Goal: Task Accomplishment & Management: Manage account settings

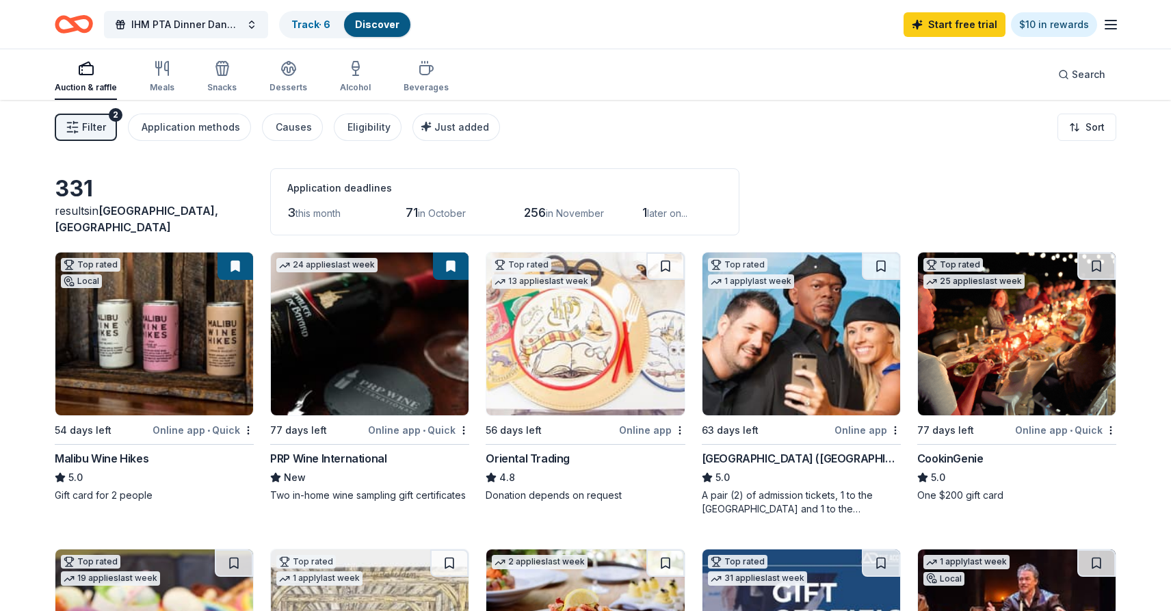
click at [1112, 18] on icon "button" at bounding box center [1110, 24] width 16 height 16
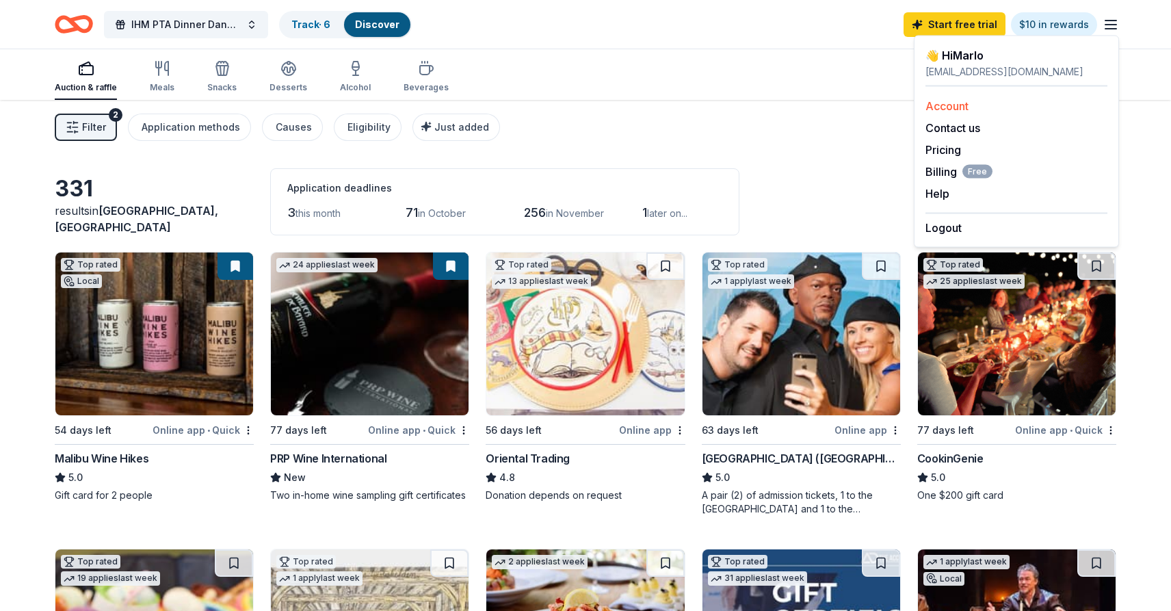
click at [938, 108] on link "Account" at bounding box center [946, 106] width 43 height 14
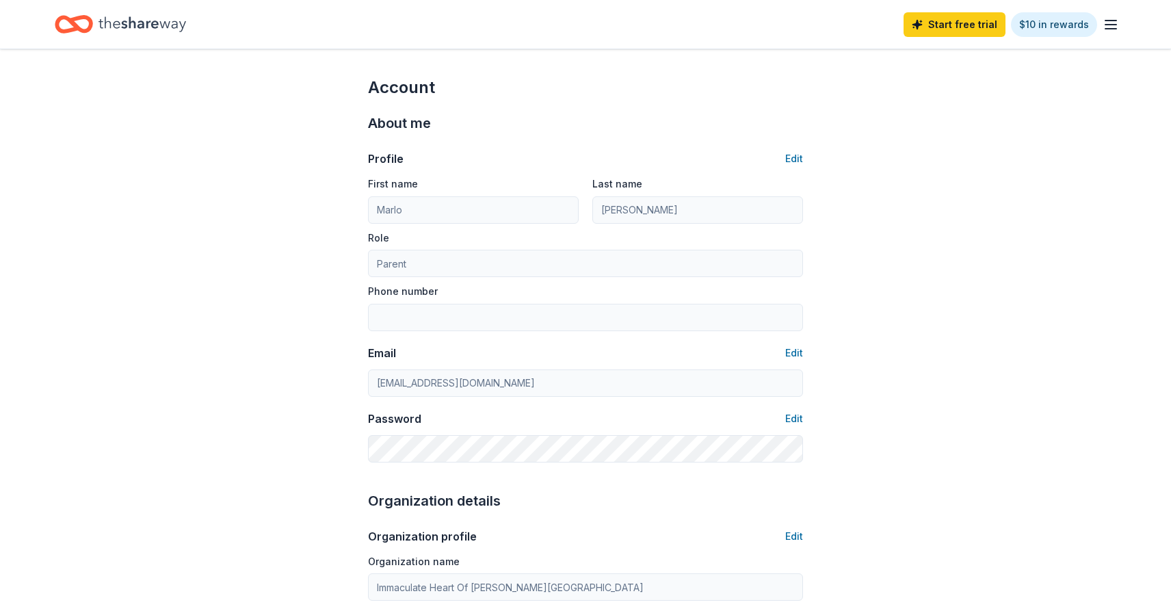
click at [1110, 27] on icon "button" at bounding box center [1110, 24] width 16 height 16
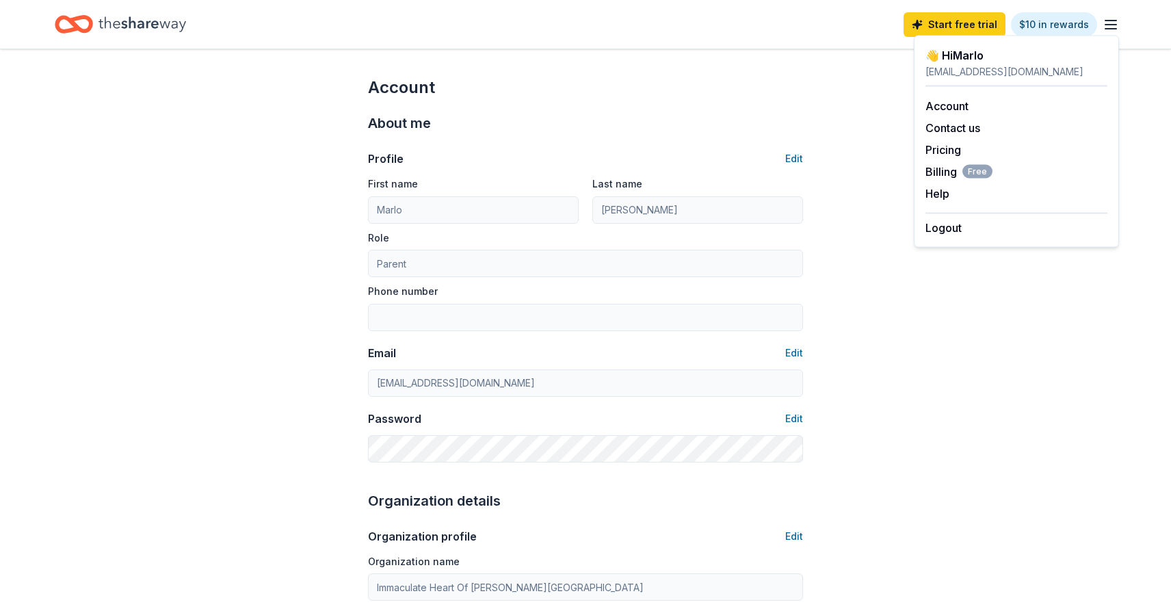
click at [1113, 21] on icon "button" at bounding box center [1110, 24] width 16 height 16
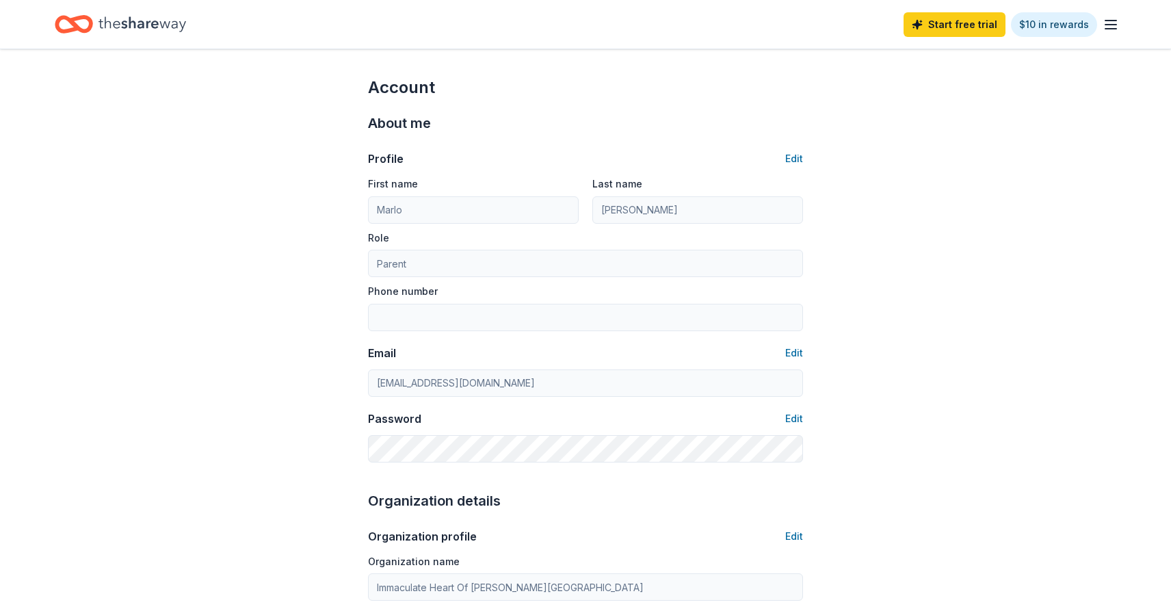
click at [134, 16] on icon "Home" at bounding box center [142, 24] width 88 height 28
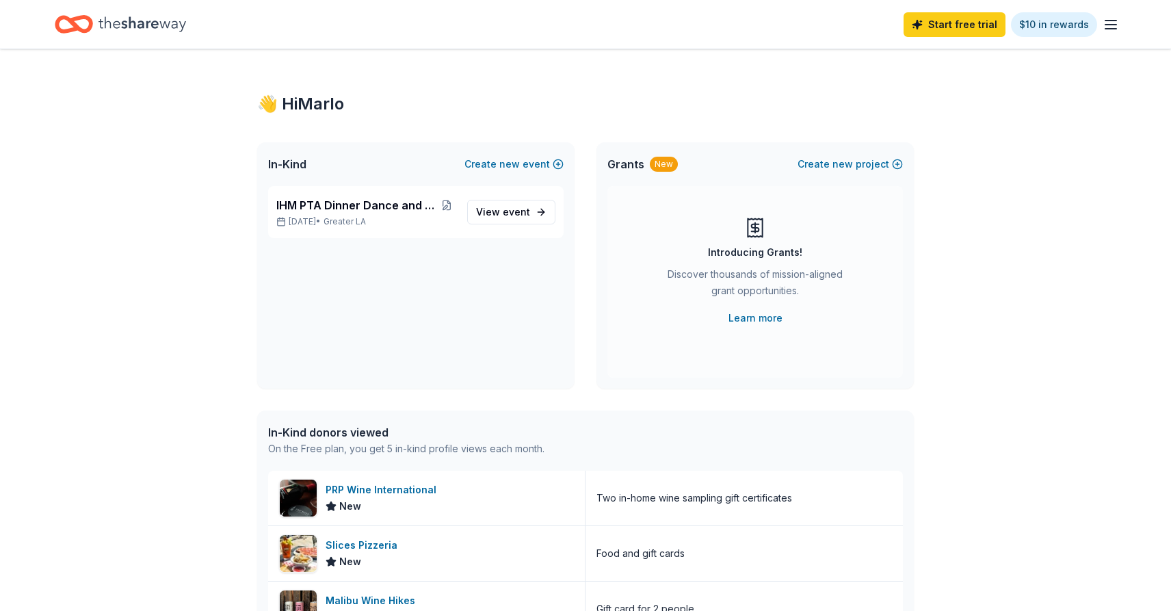
click at [71, 28] on icon "Home" at bounding box center [67, 24] width 21 height 14
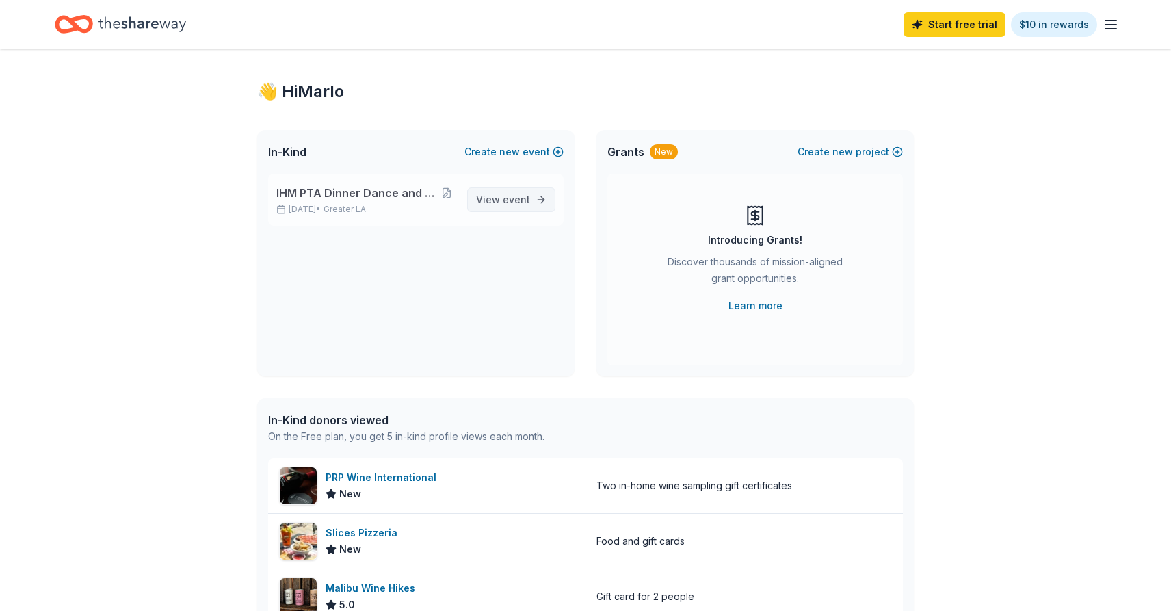
click at [489, 194] on span "View event" at bounding box center [503, 199] width 54 height 16
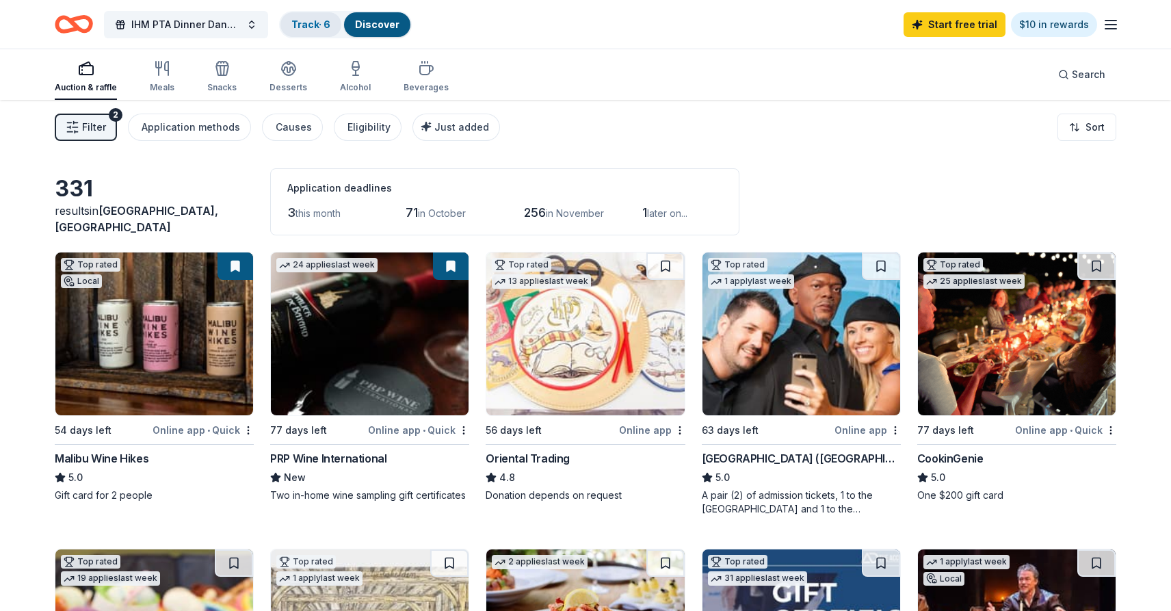
click at [310, 22] on link "Track · 6" at bounding box center [310, 24] width 39 height 12
